Goal: Find specific page/section: Find specific page/section

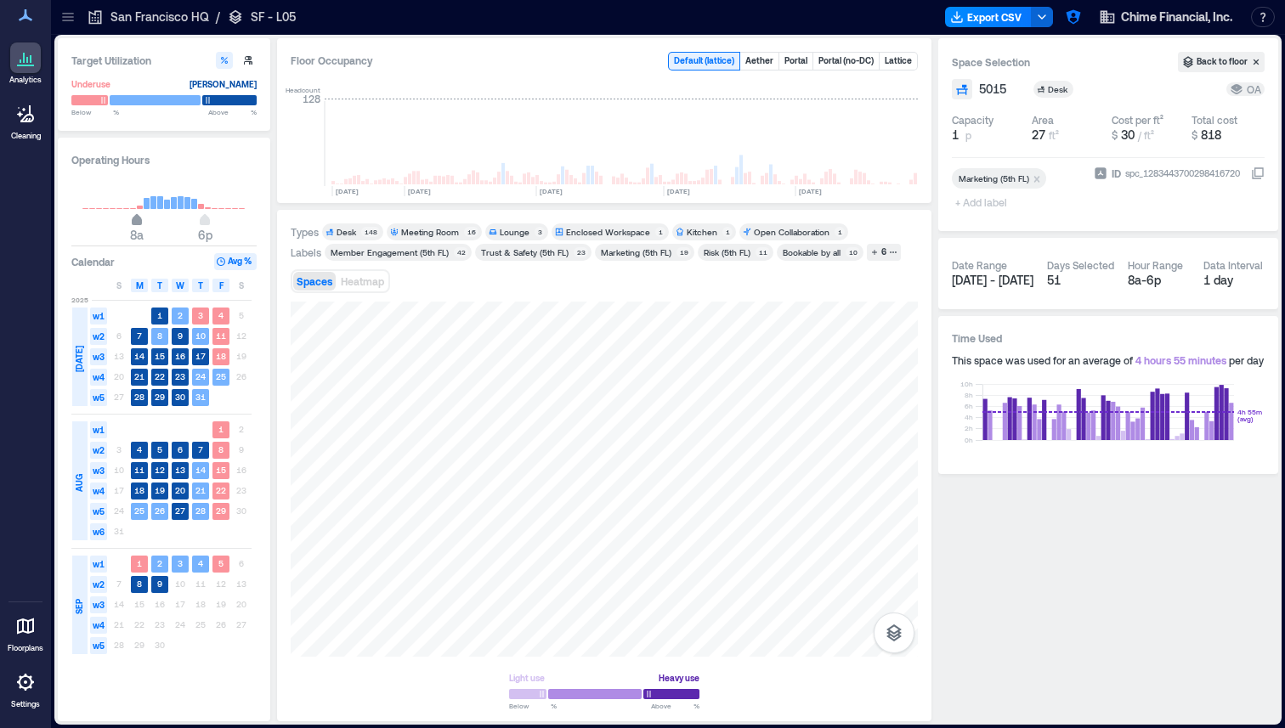
scroll to position [0, 4318]
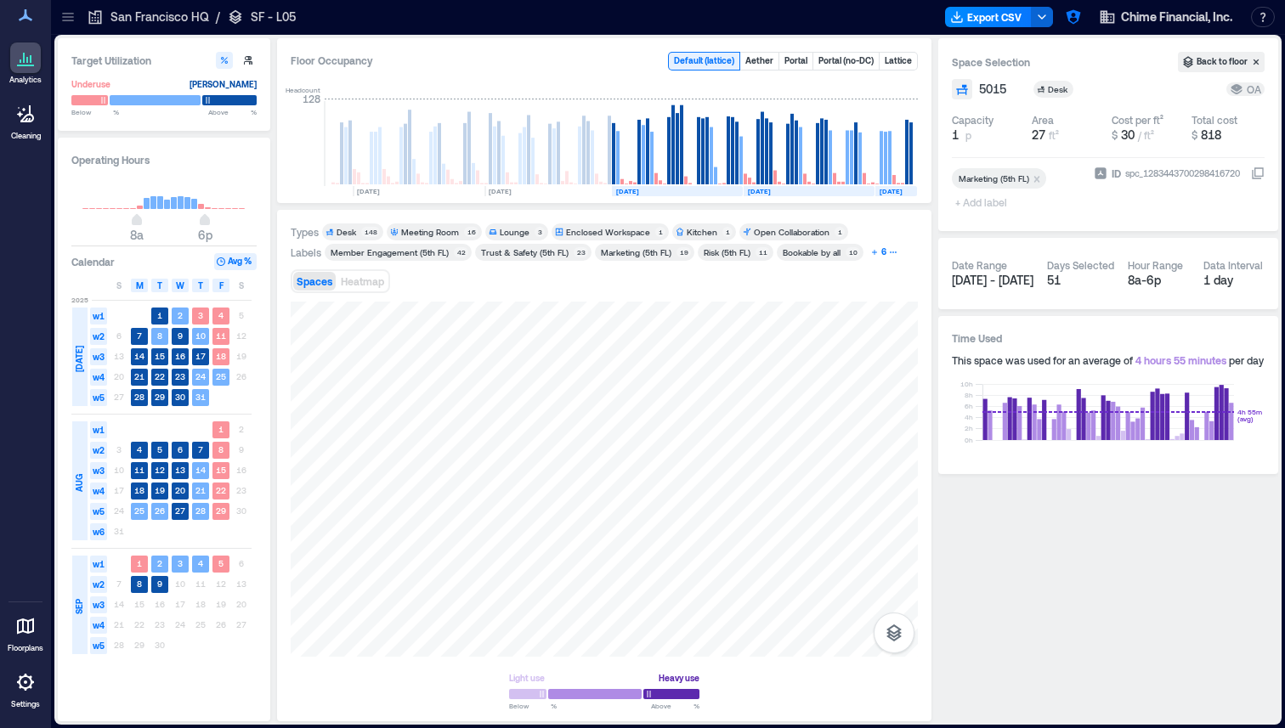
click at [871, 256] on icon "button" at bounding box center [874, 252] width 8 height 8
click at [78, 19] on div at bounding box center [67, 16] width 27 height 27
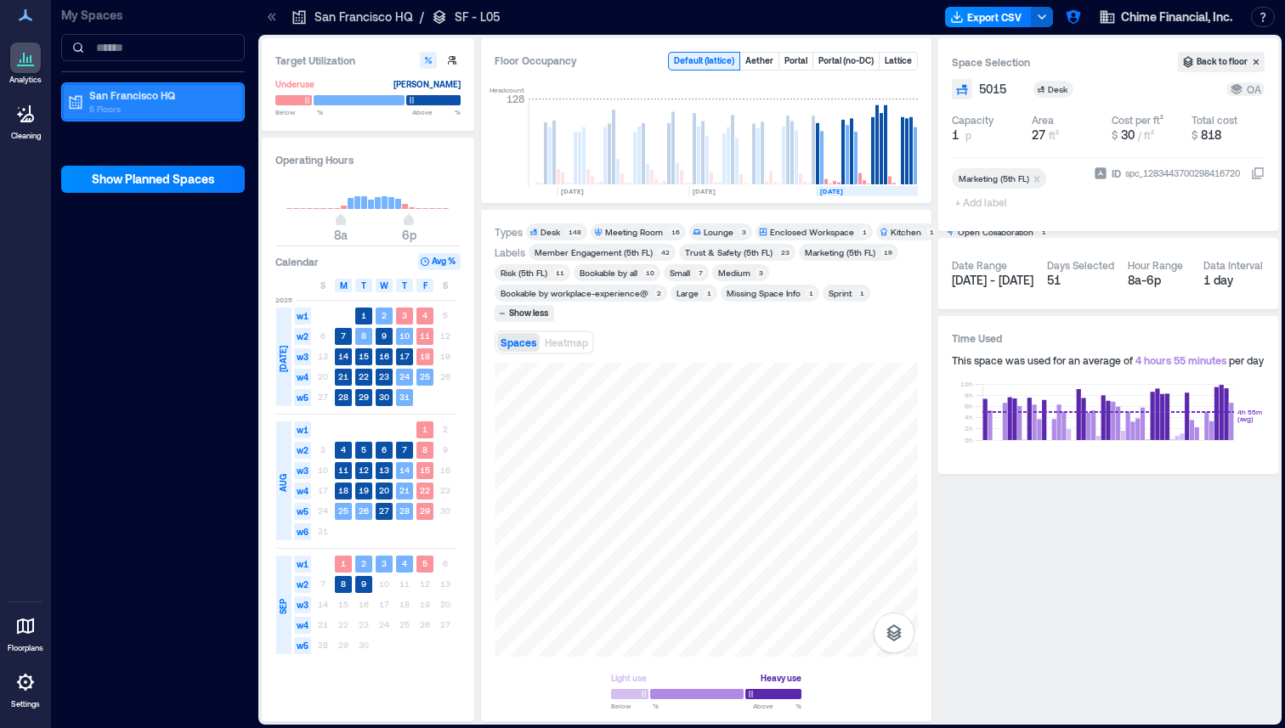
click at [167, 106] on p "5 Floors" at bounding box center [160, 109] width 143 height 14
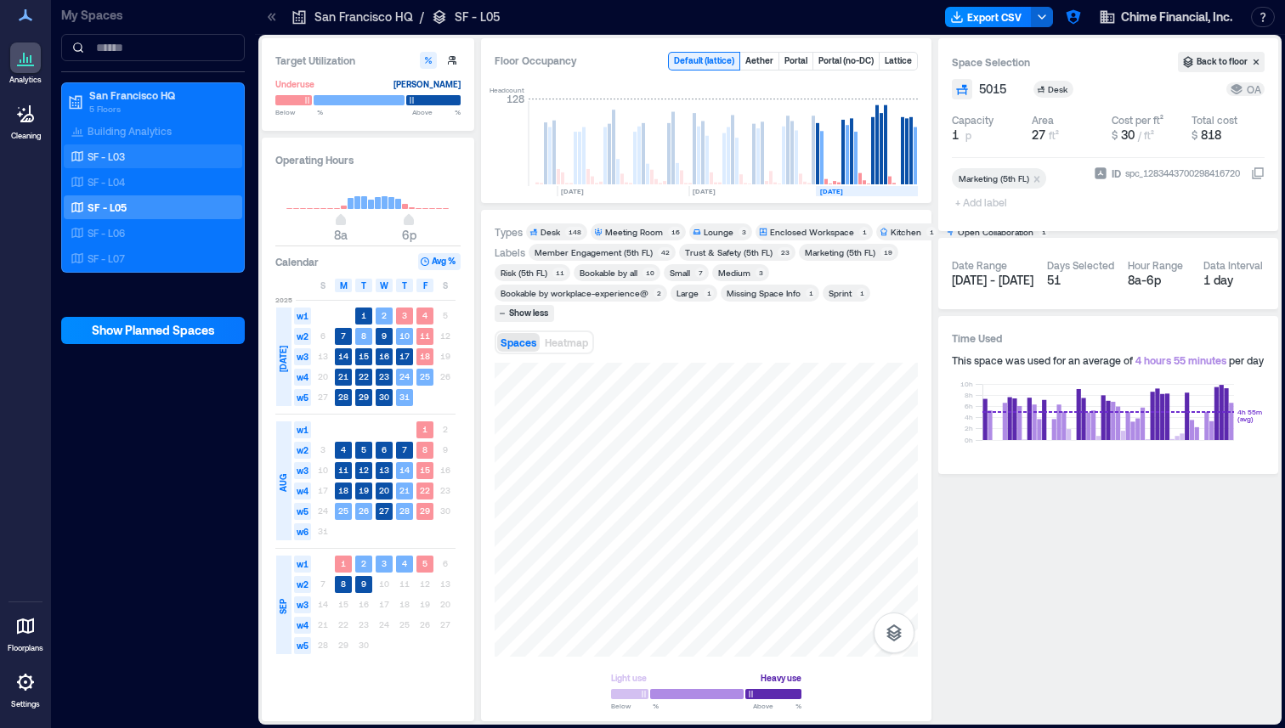
click at [131, 151] on div "SF - L03" at bounding box center [149, 156] width 165 height 17
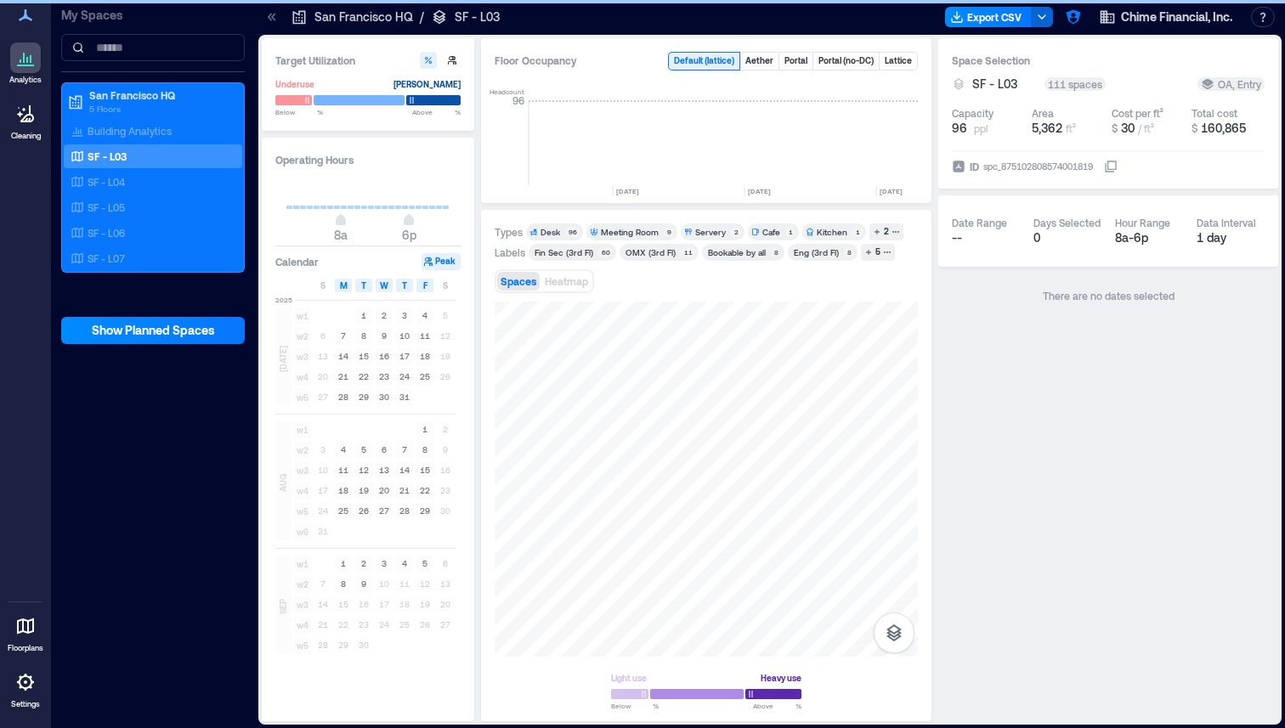
click at [269, 16] on icon at bounding box center [271, 16] width 17 height 17
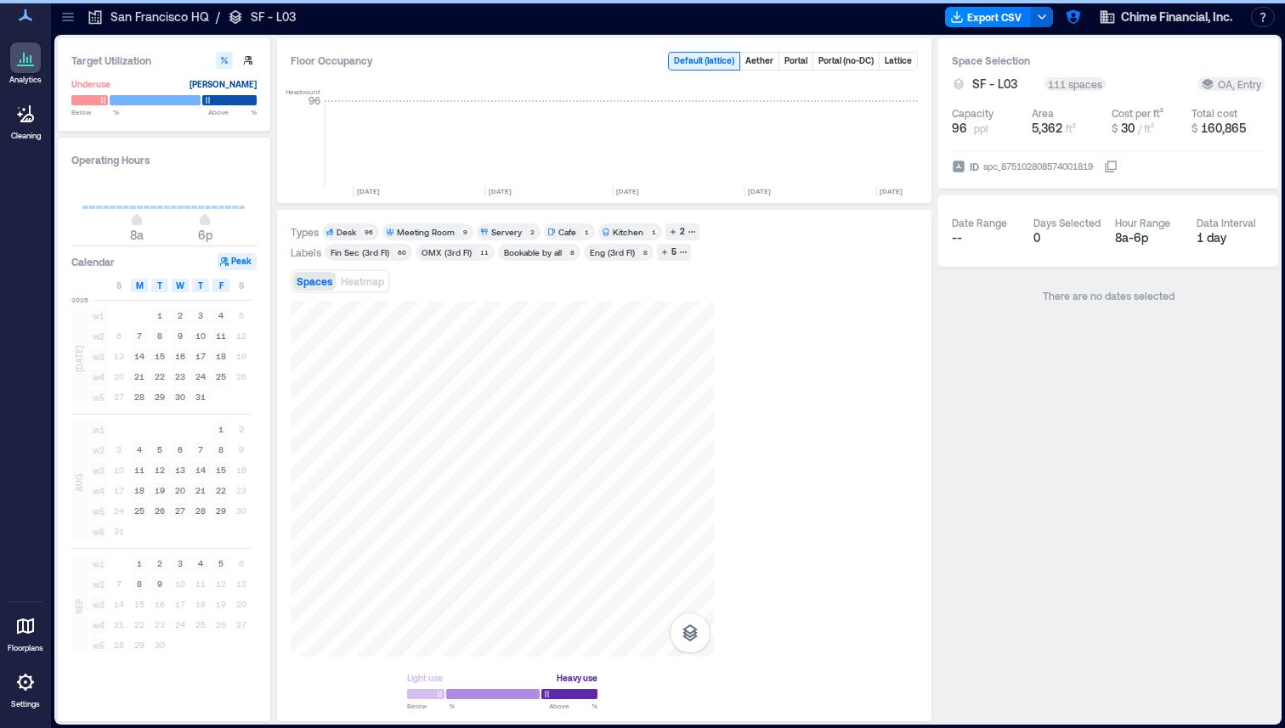
scroll to position [0, 4318]
click at [670, 253] on div "5" at bounding box center [674, 252] width 10 height 15
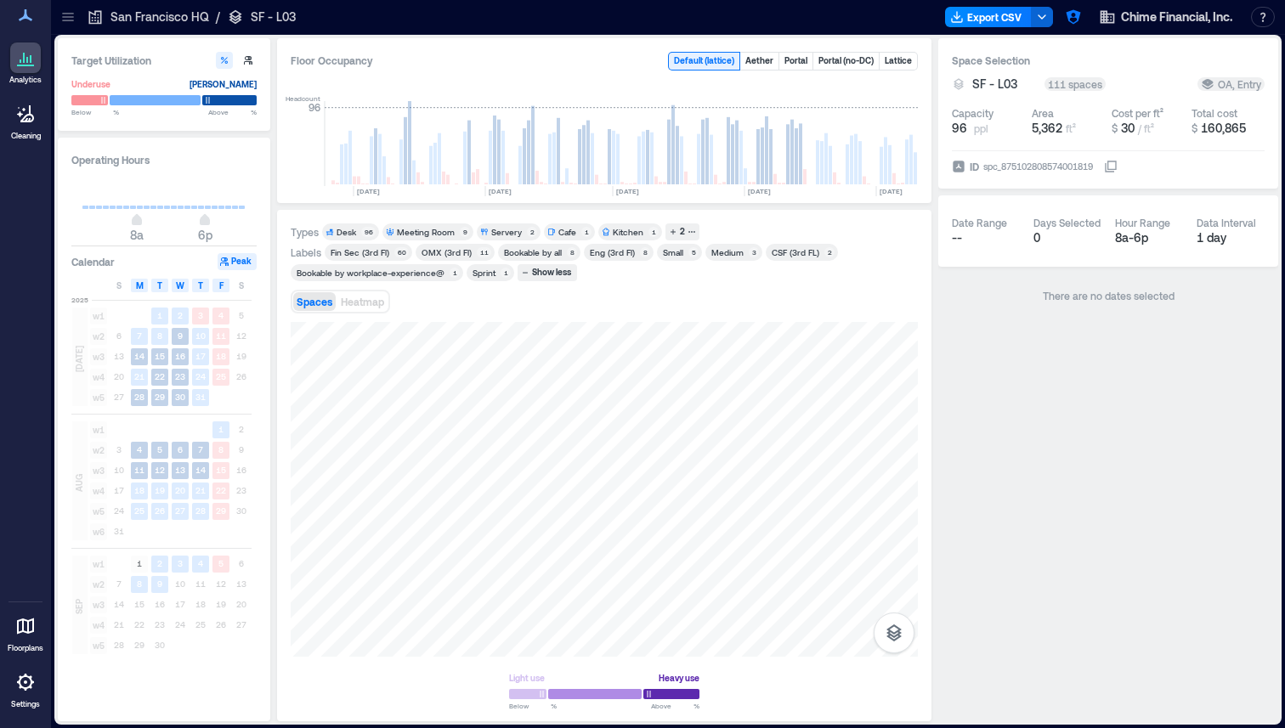
click at [374, 249] on div "Fin Sec (3rd Fl)" at bounding box center [360, 252] width 59 height 12
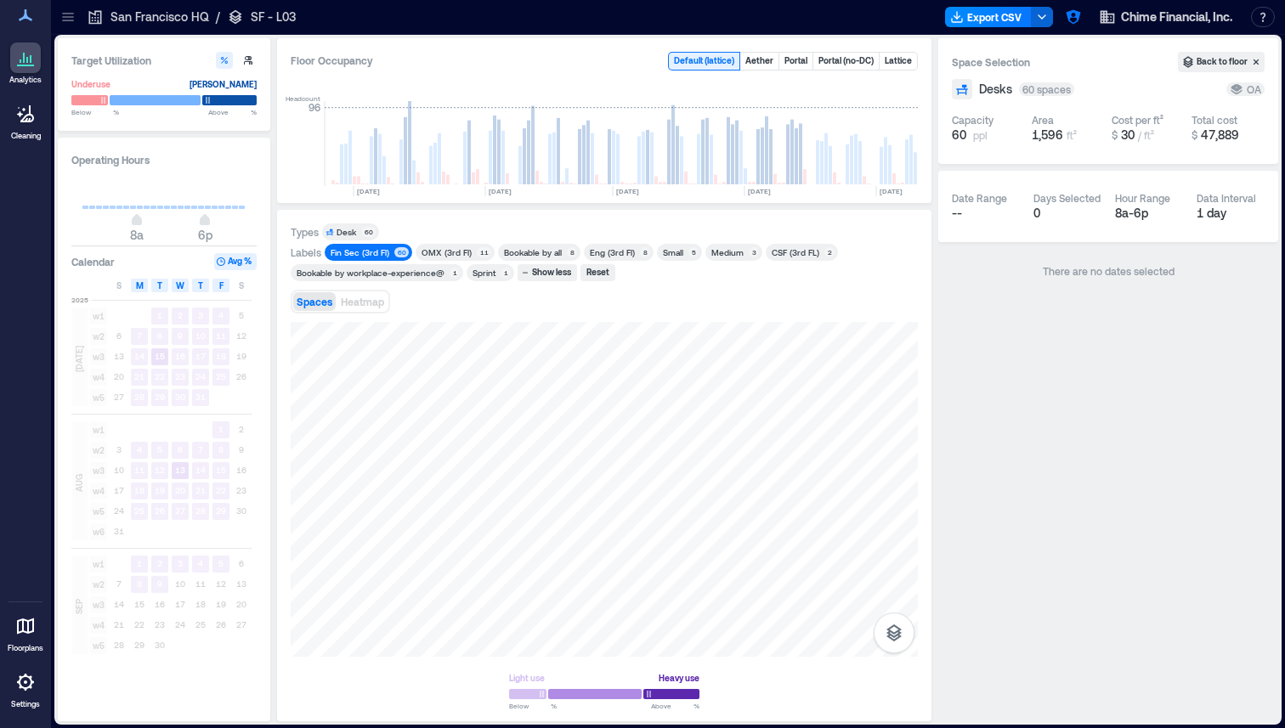
click at [454, 255] on div "OMX (3rd Fl)" at bounding box center [447, 252] width 50 height 12
click at [612, 254] on div "Eng (3rd Fl)" at bounding box center [612, 252] width 45 height 12
click at [785, 259] on div "CSF (3rd FL) 2" at bounding box center [802, 252] width 72 height 17
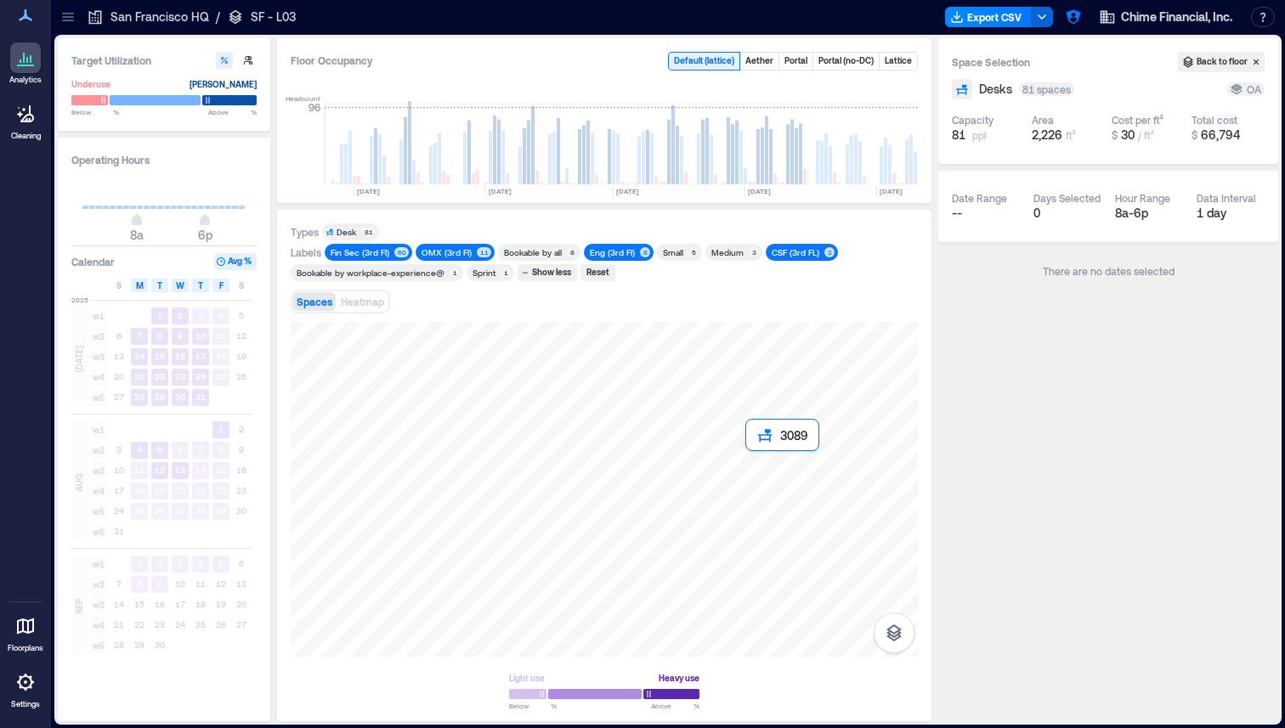
click at [751, 454] on div at bounding box center [604, 489] width 627 height 335
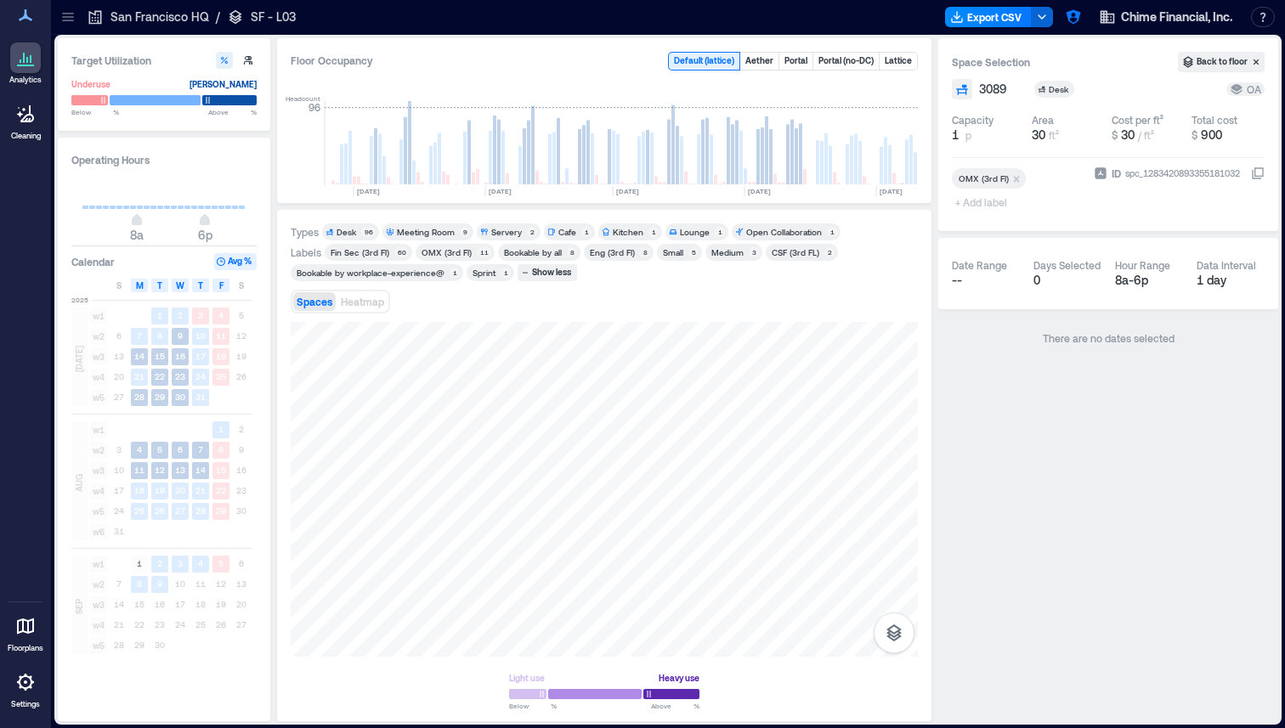
click at [1261, 175] on icon at bounding box center [1258, 174] width 14 height 14
click at [68, 18] on icon at bounding box center [67, 16] width 17 height 17
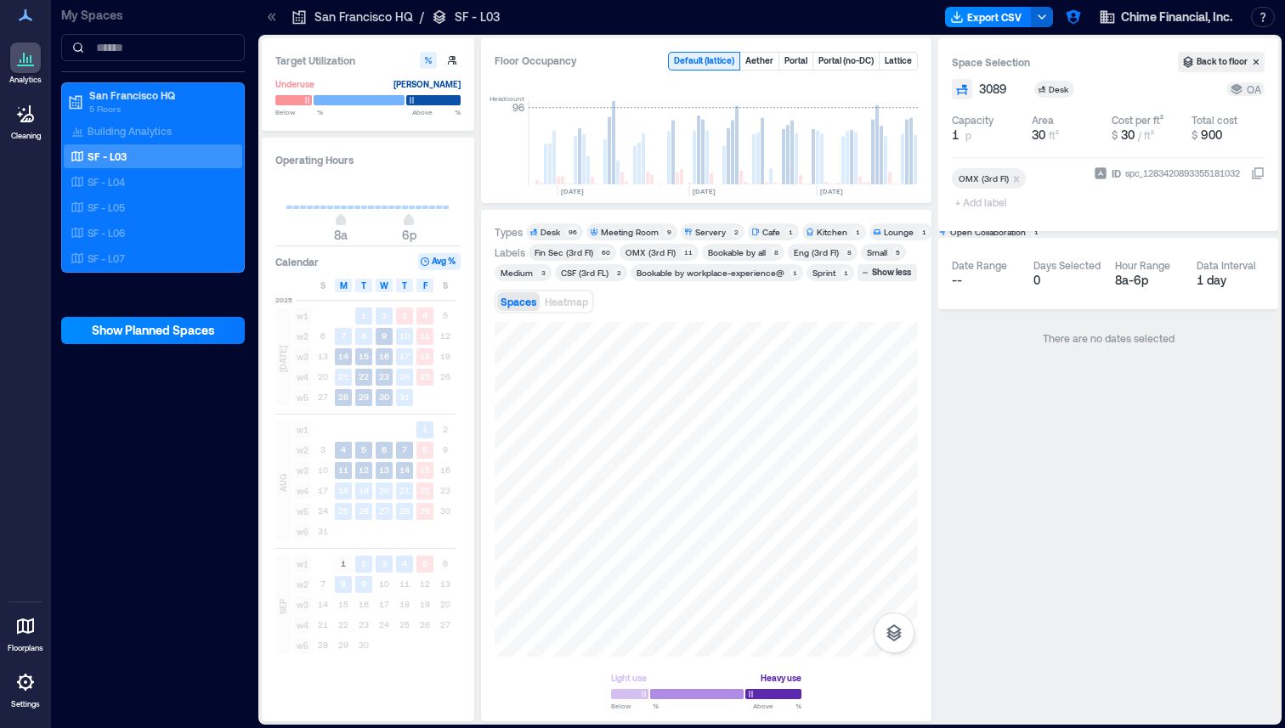
click at [111, 160] on p "SF - L03" at bounding box center [107, 157] width 39 height 14
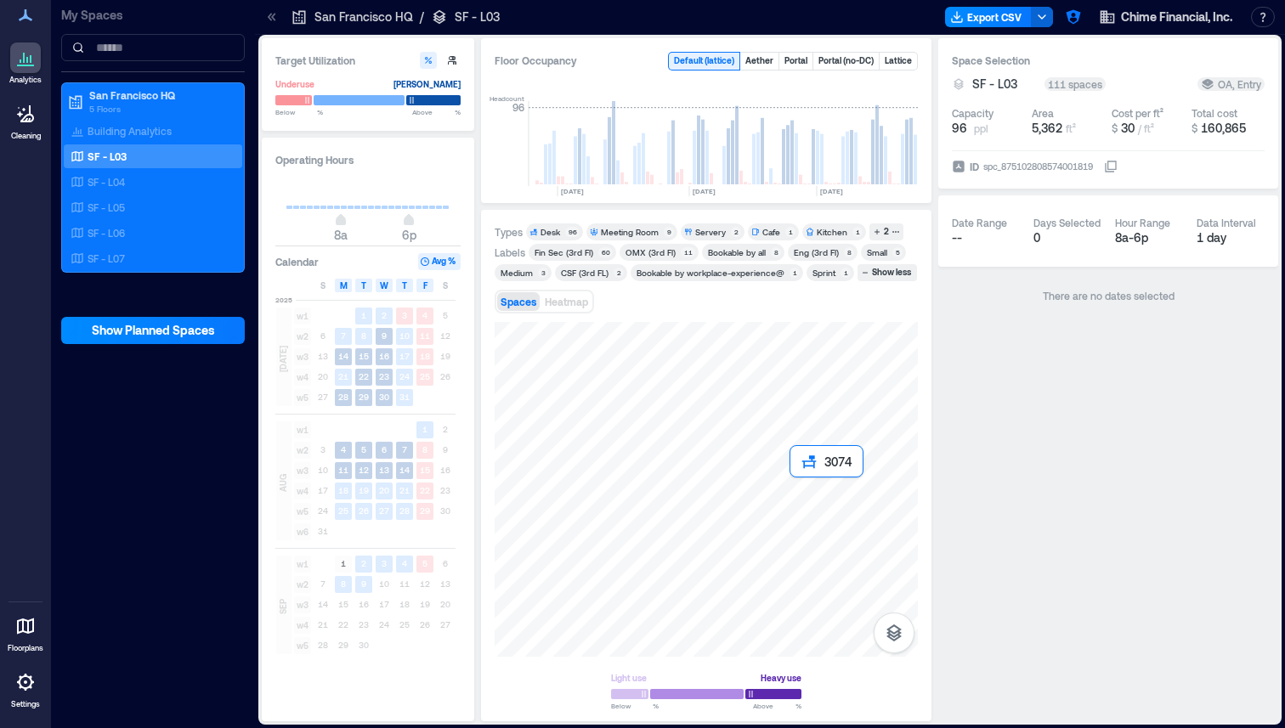
click at [790, 481] on div at bounding box center [706, 489] width 423 height 335
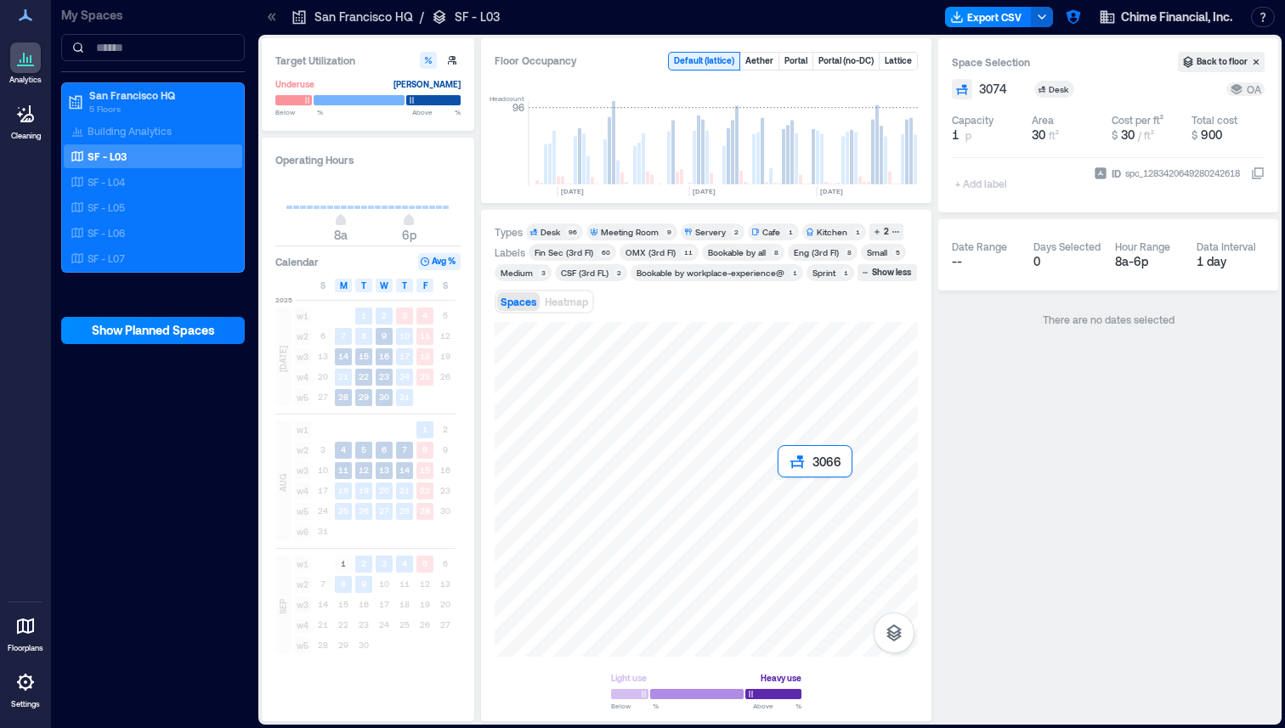
click at [779, 482] on div at bounding box center [706, 489] width 423 height 335
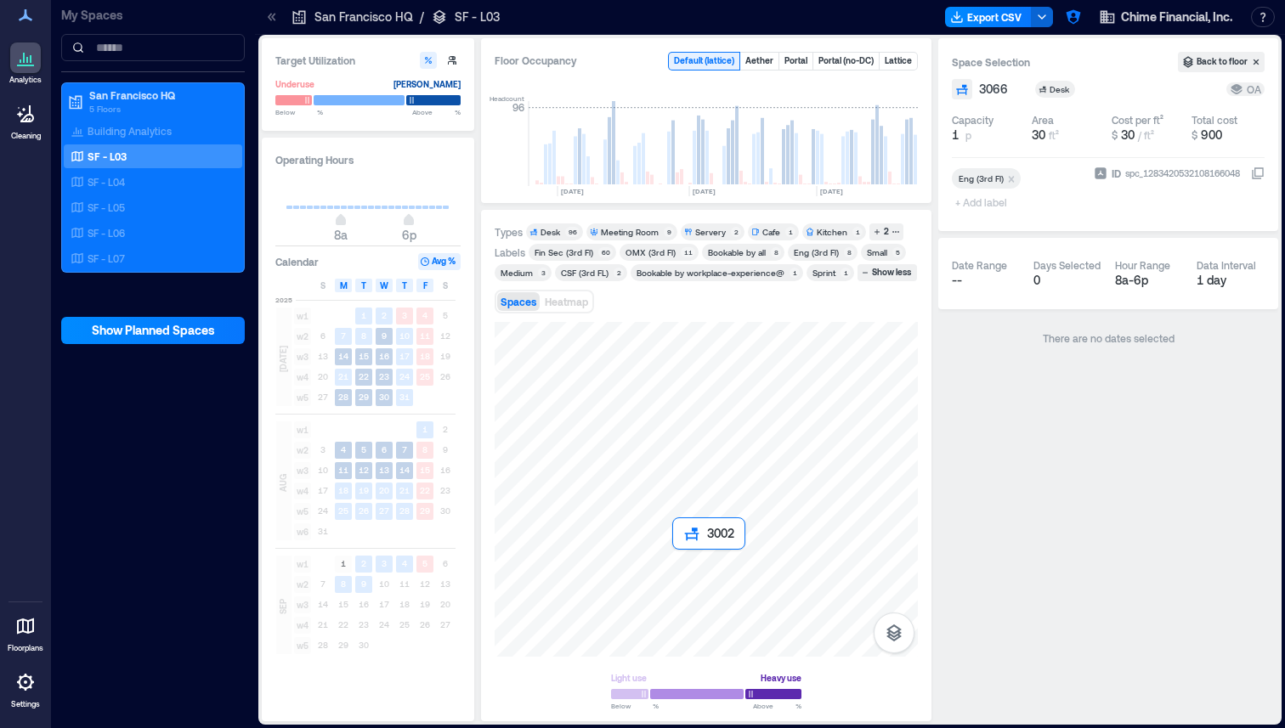
click at [675, 554] on div at bounding box center [706, 489] width 423 height 335
click at [103, 184] on p "SF - L04" at bounding box center [106, 182] width 37 height 14
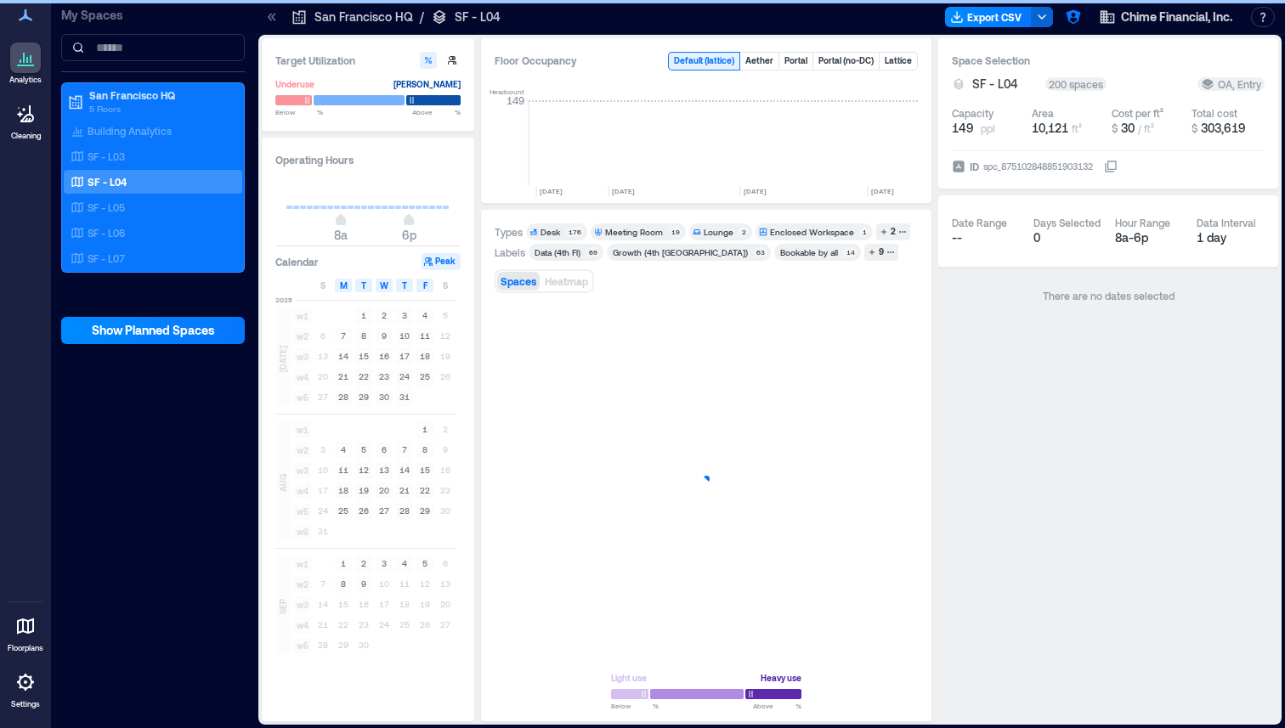
scroll to position [0, 4522]
click at [864, 259] on button "9" at bounding box center [881, 252] width 34 height 17
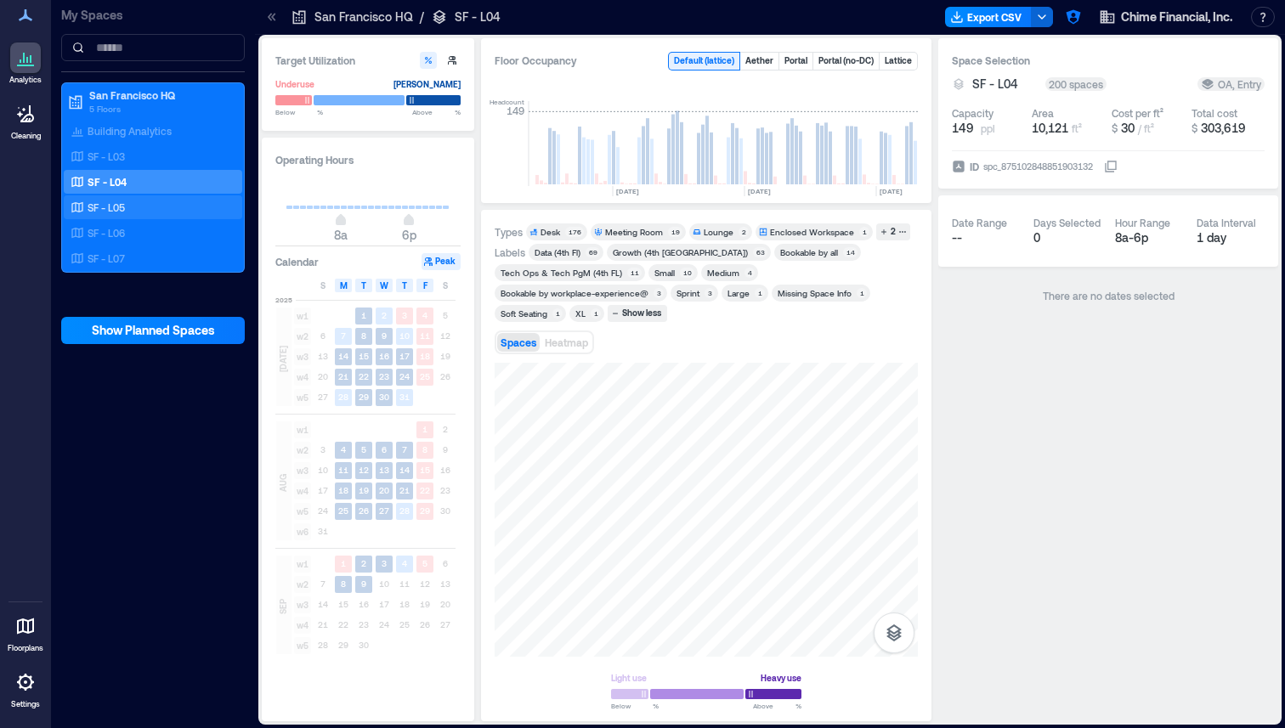
click at [110, 212] on p "SF - L05" at bounding box center [106, 208] width 37 height 14
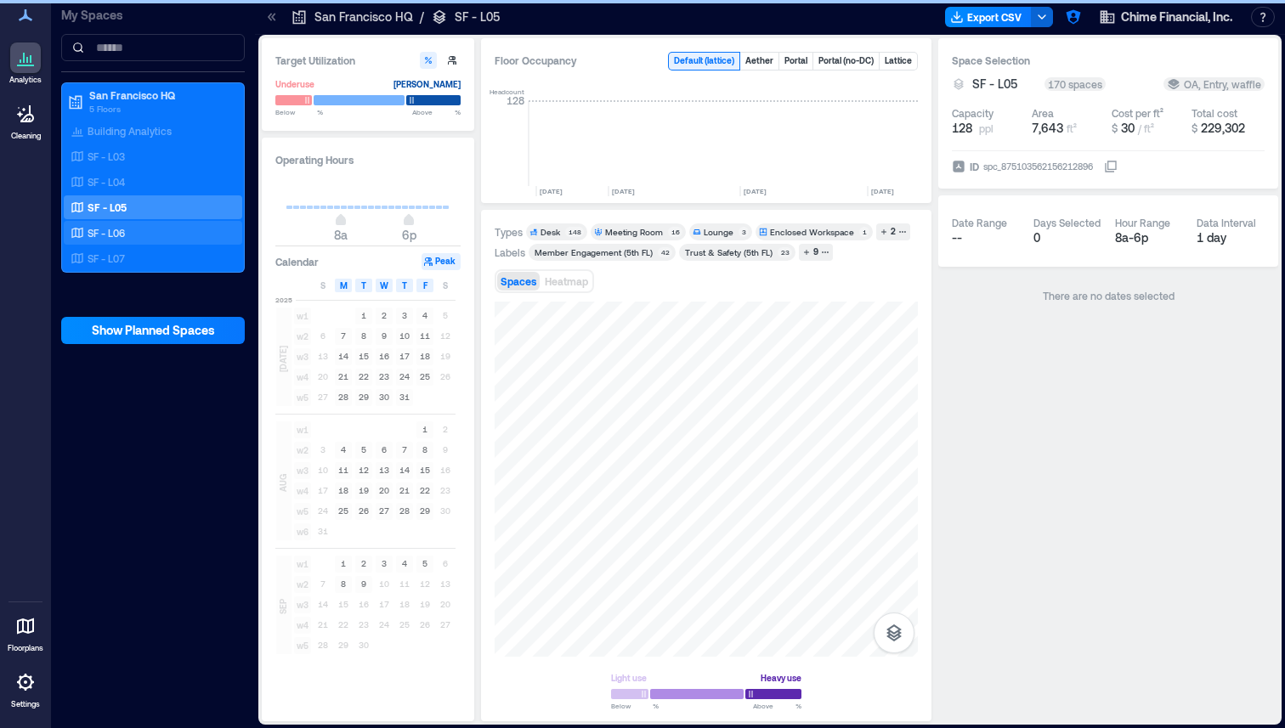
scroll to position [0, 4522]
click at [821, 255] on icon "button" at bounding box center [825, 252] width 8 height 8
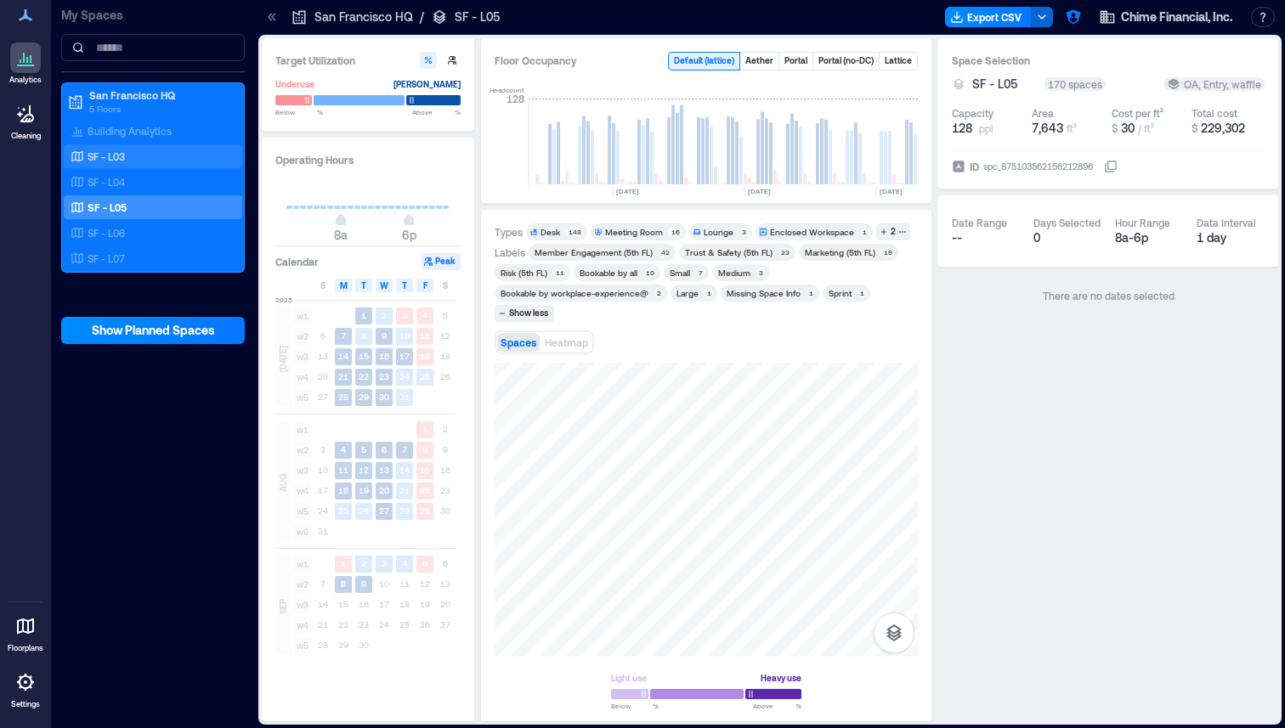
click at [133, 157] on div "SF - L03" at bounding box center [149, 156] width 165 height 17
